Goal: Transaction & Acquisition: Subscribe to service/newsletter

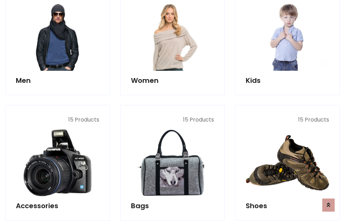
scroll to position [500, 0]
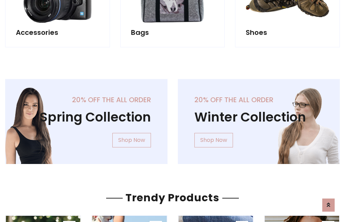
click at [173, 119] on div "20% off the all order Winter Collection Shop Now" at bounding box center [259, 127] width 173 height 96
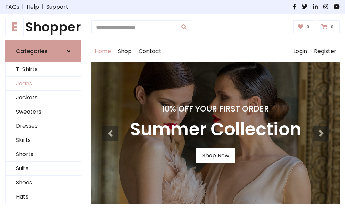
click at [43, 84] on link "Jeans" at bounding box center [43, 84] width 75 height 14
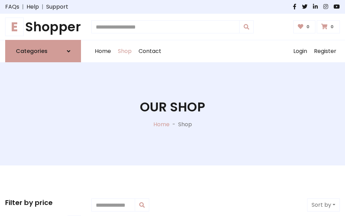
scroll to position [217, 0]
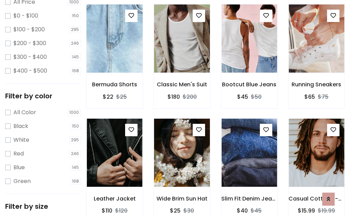
click at [114, 54] on img at bounding box center [114, 38] width 67 height 165
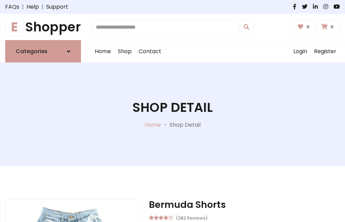
scroll to position [74, 0]
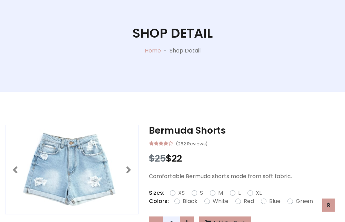
click at [248, 201] on label "Red" at bounding box center [249, 201] width 10 height 8
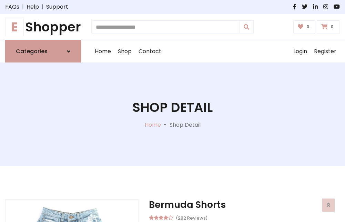
scroll to position [74, 0]
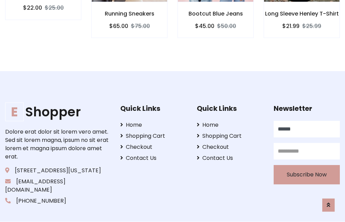
scroll to position [681, 0]
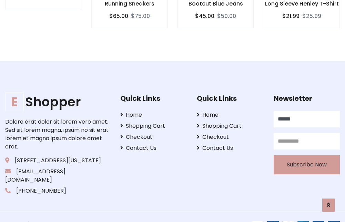
type input "******"
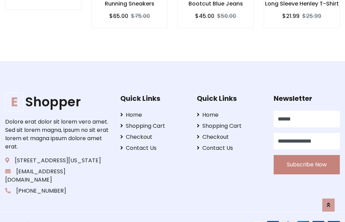
type input "**********"
click at [306, 156] on button "Subscribe Now" at bounding box center [307, 164] width 66 height 19
